Goal: Complete application form: Complete application form

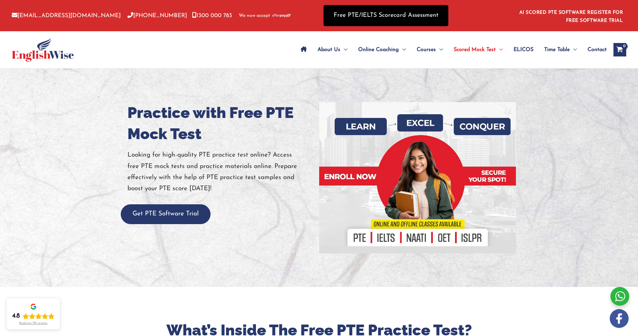
click at [371, 16] on link "Free PTE/IELTS Scorecard Assessment" at bounding box center [386, 15] width 125 height 21
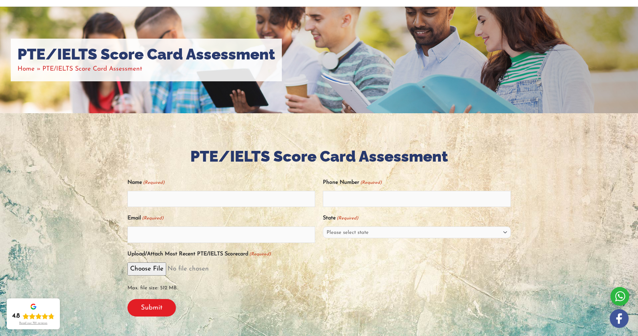
scroll to position [101, 0]
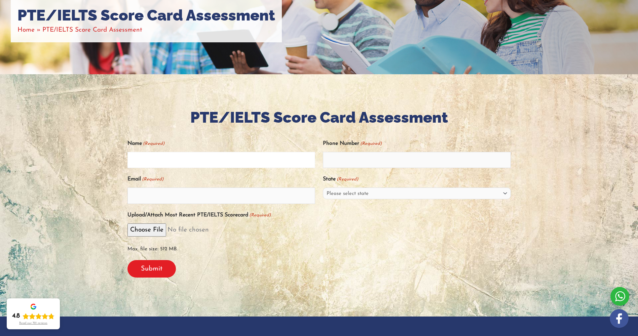
click at [189, 161] on input "Name (Required)" at bounding box center [221, 160] width 188 height 16
type input "JIGME jigme"
type input "4525868704"
type input "[EMAIL_ADDRESS][DOMAIN_NAME]"
click at [338, 196] on select "Please select state [GEOGRAPHIC_DATA] ([GEOGRAPHIC_DATA]) [GEOGRAPHIC_DATA] ([G…" at bounding box center [417, 194] width 188 height 12
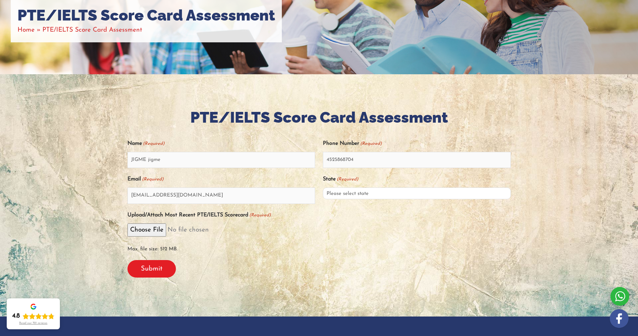
select select "[GEOGRAPHIC_DATA] ([GEOGRAPHIC_DATA])"
click at [323, 188] on select "Please select state [GEOGRAPHIC_DATA] ([GEOGRAPHIC_DATA]) [GEOGRAPHIC_DATA] ([G…" at bounding box center [417, 194] width 188 height 12
click at [158, 267] on input "Submit" at bounding box center [151, 268] width 48 height 17
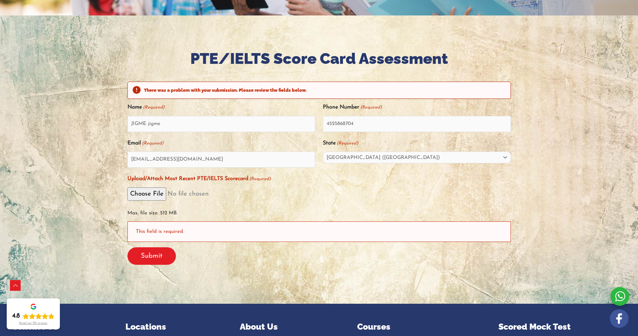
scroll to position [208, 0]
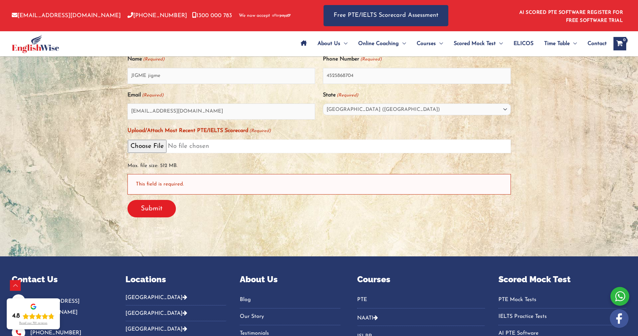
click at [180, 146] on input "Upload/Attach Most Recent PTE/IELTS Scorecard (Required)" at bounding box center [318, 147] width 383 height 14
type input "C:\fakepath\download.htm"
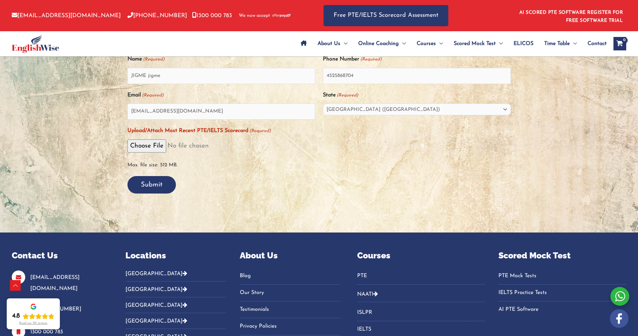
click at [159, 185] on input "Submit" at bounding box center [151, 184] width 48 height 17
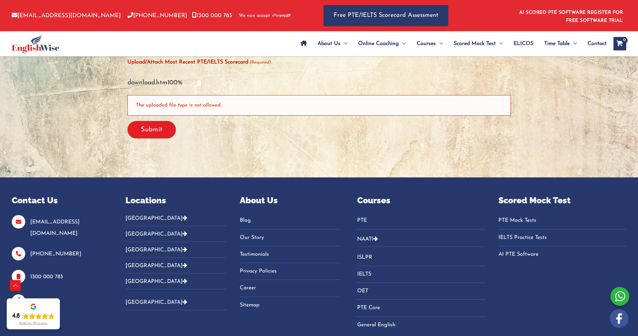
scroll to position [309, 0]
